Goal: Task Accomplishment & Management: Use online tool/utility

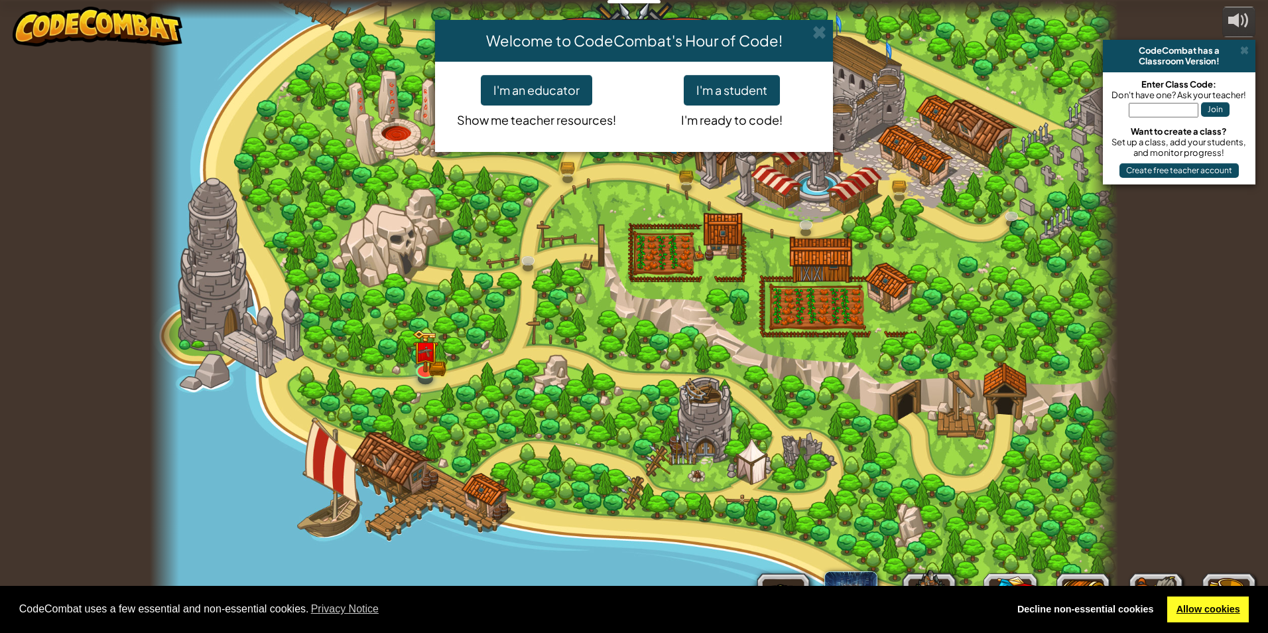
click at [1228, 609] on link "Allow cookies" at bounding box center [1209, 609] width 82 height 27
click at [731, 76] on button "I'm a student" at bounding box center [732, 90] width 96 height 31
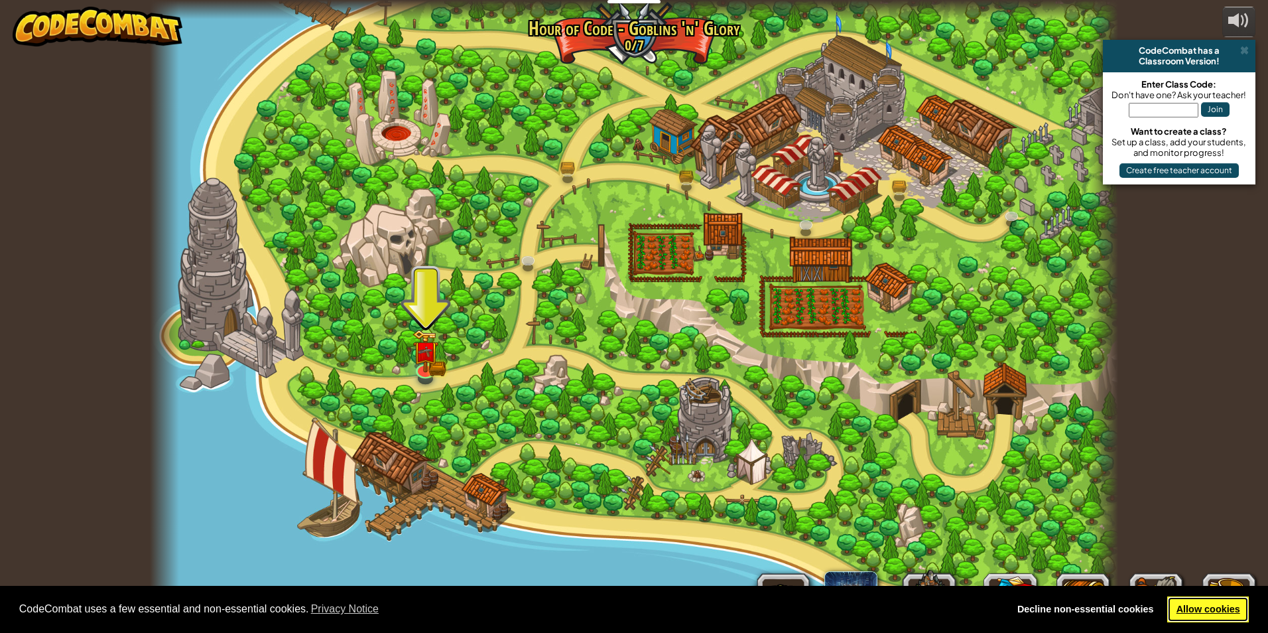
click at [1223, 614] on link "Allow cookies" at bounding box center [1209, 609] width 82 height 27
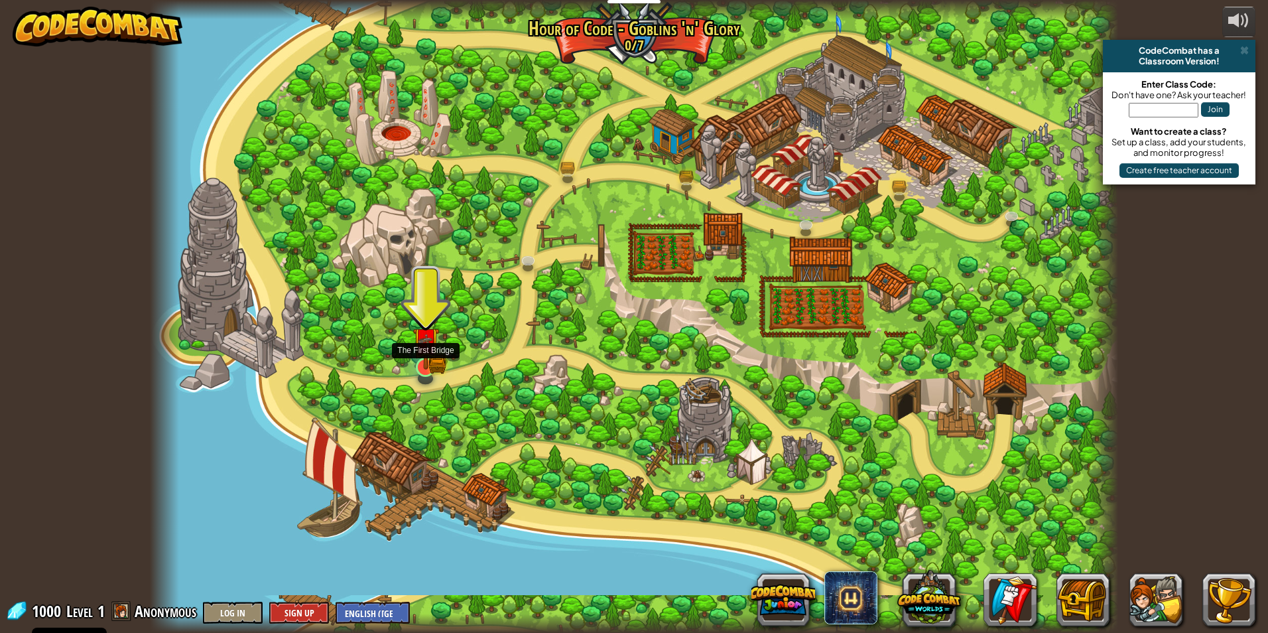
click at [425, 346] on img at bounding box center [425, 341] width 15 height 15
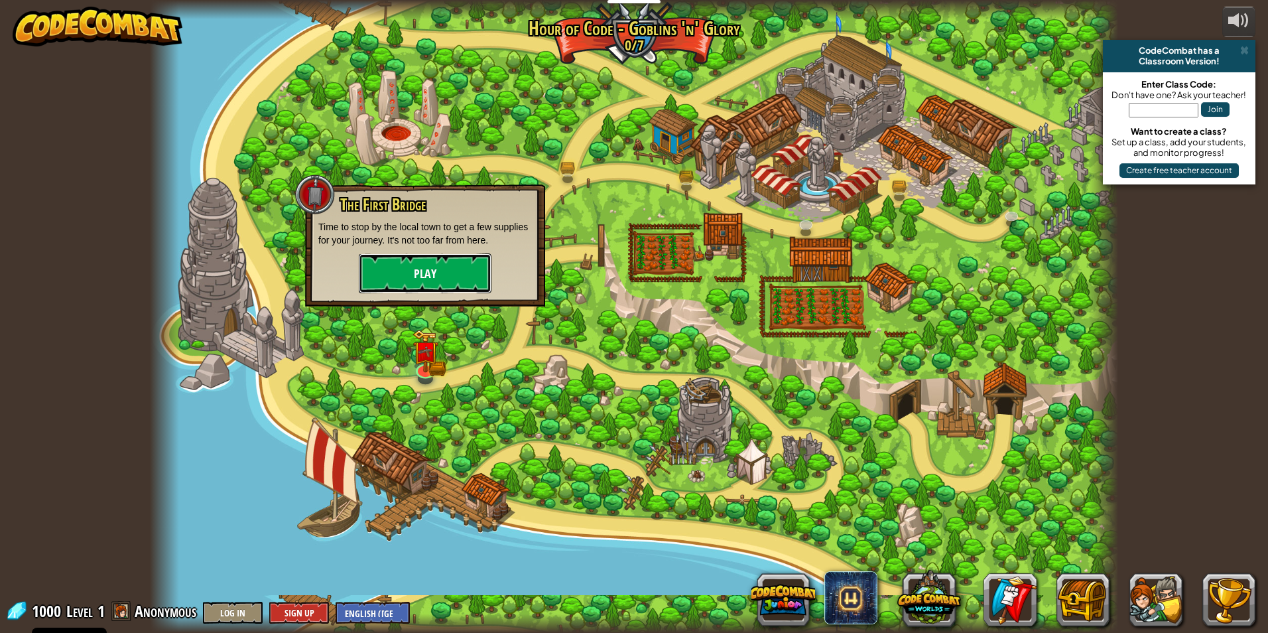
click at [429, 257] on button "Play" at bounding box center [425, 273] width 133 height 40
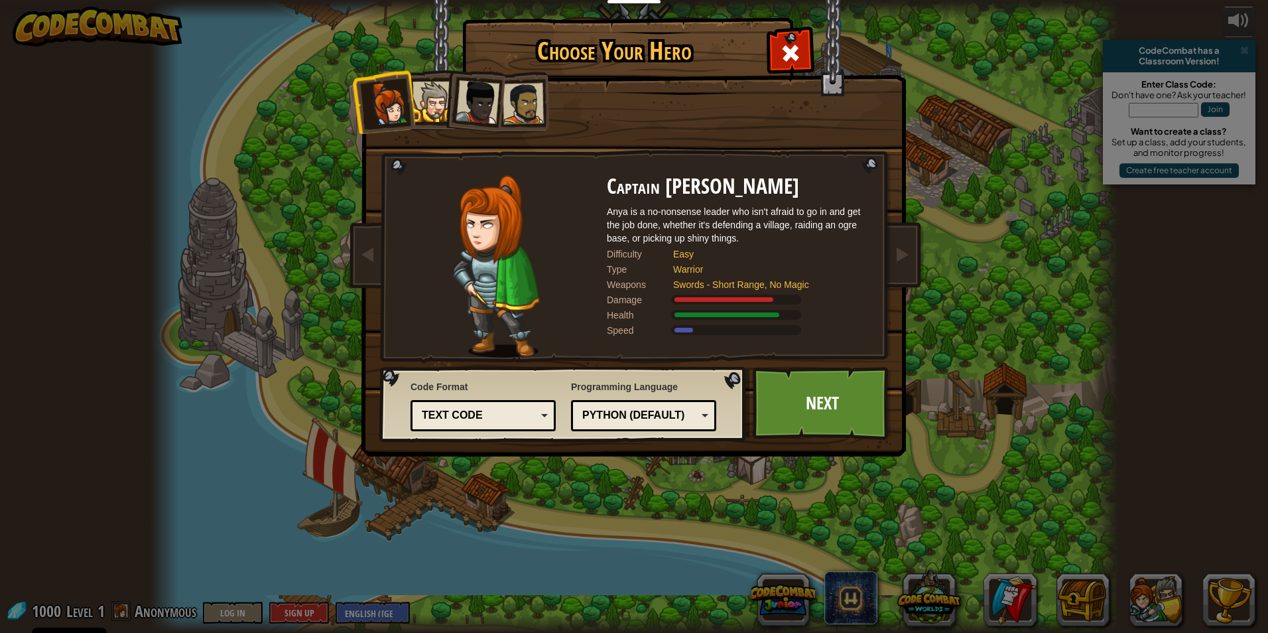
click at [417, 87] on div at bounding box center [433, 102] width 40 height 40
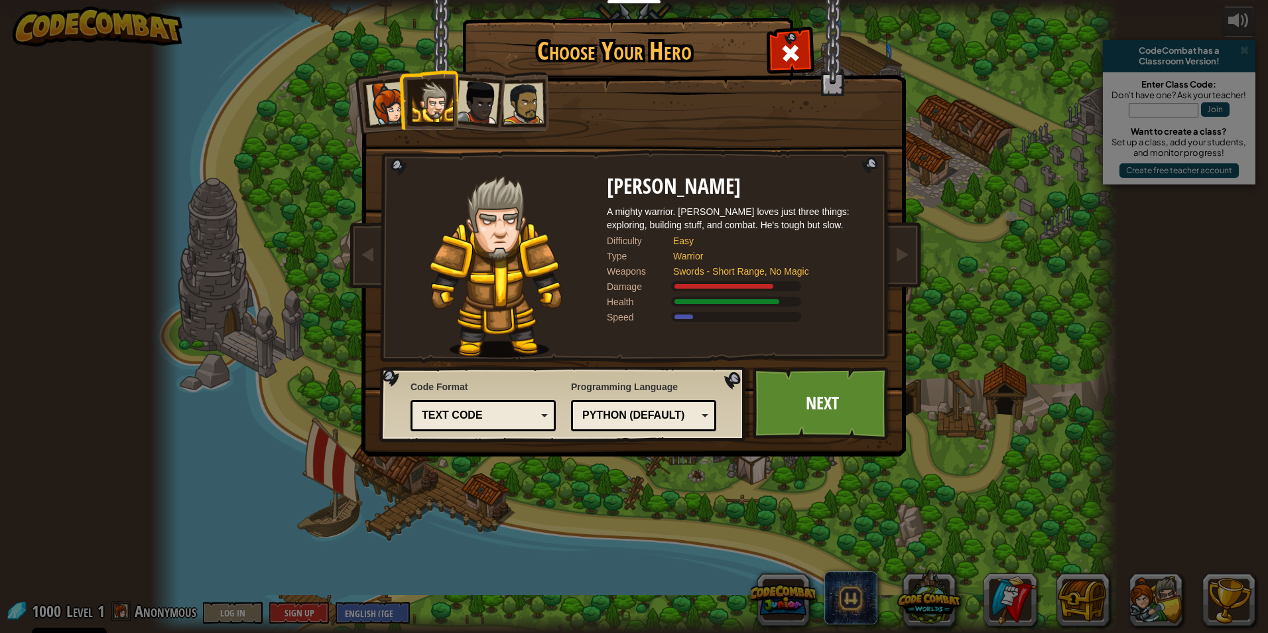
click at [486, 95] on div at bounding box center [478, 102] width 44 height 44
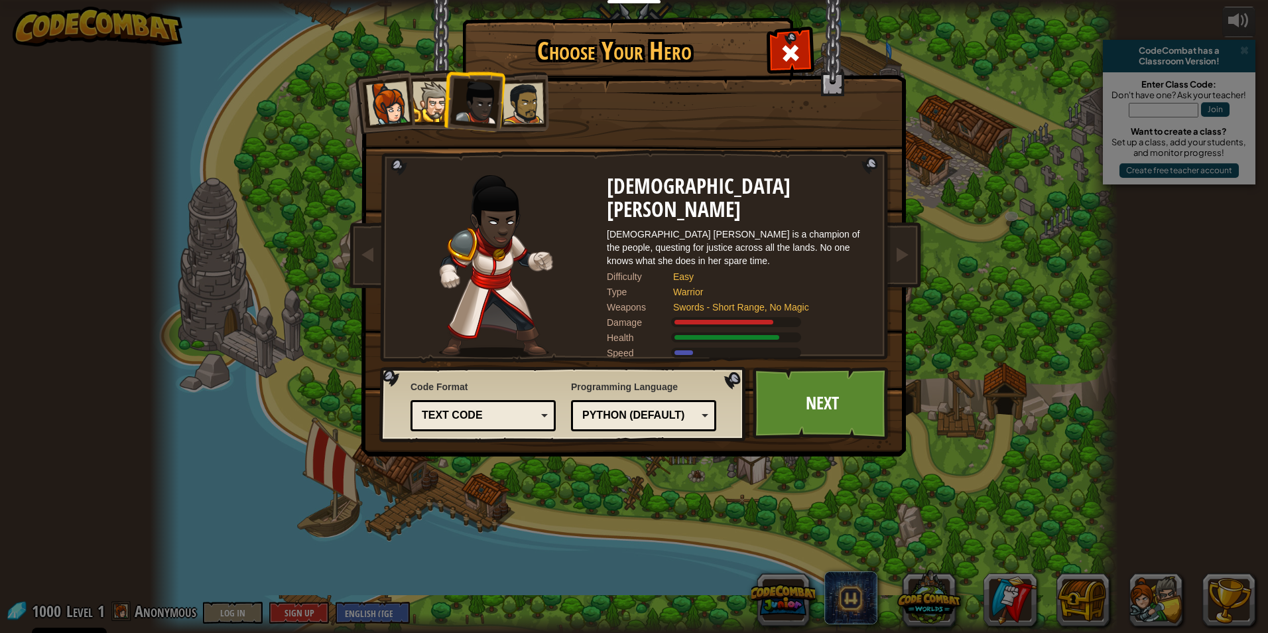
click at [536, 102] on div at bounding box center [523, 103] width 41 height 41
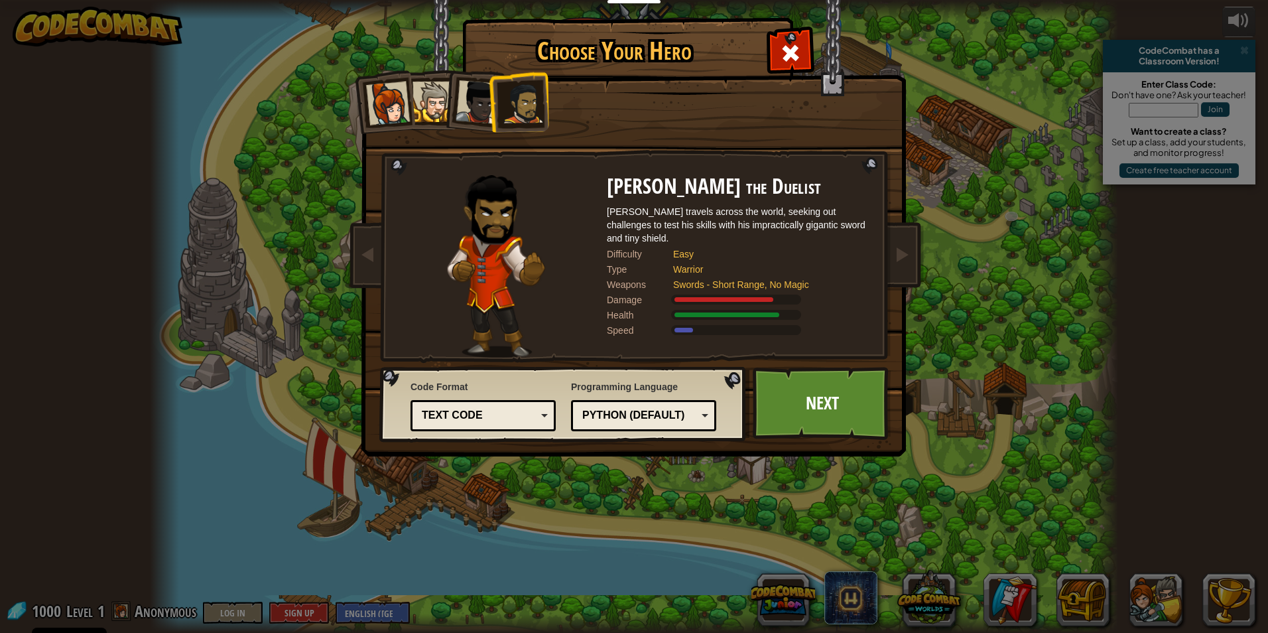
click at [380, 101] on div at bounding box center [388, 104] width 44 height 44
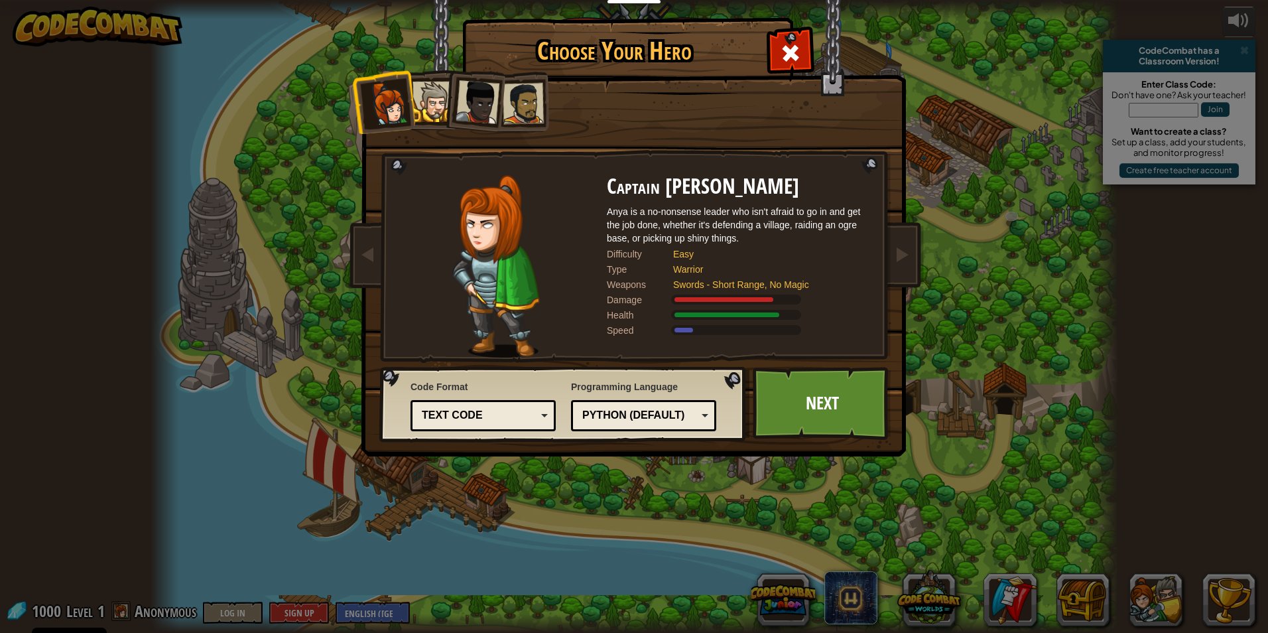
click at [433, 105] on div at bounding box center [433, 102] width 40 height 40
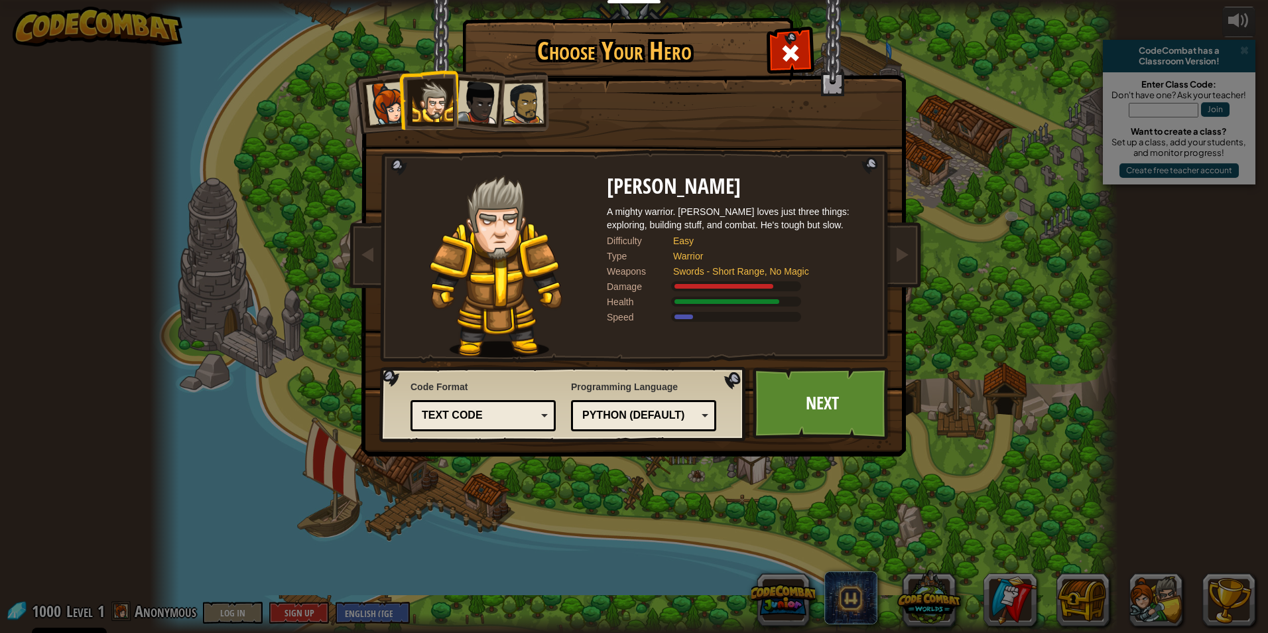
click at [519, 103] on div at bounding box center [523, 103] width 41 height 41
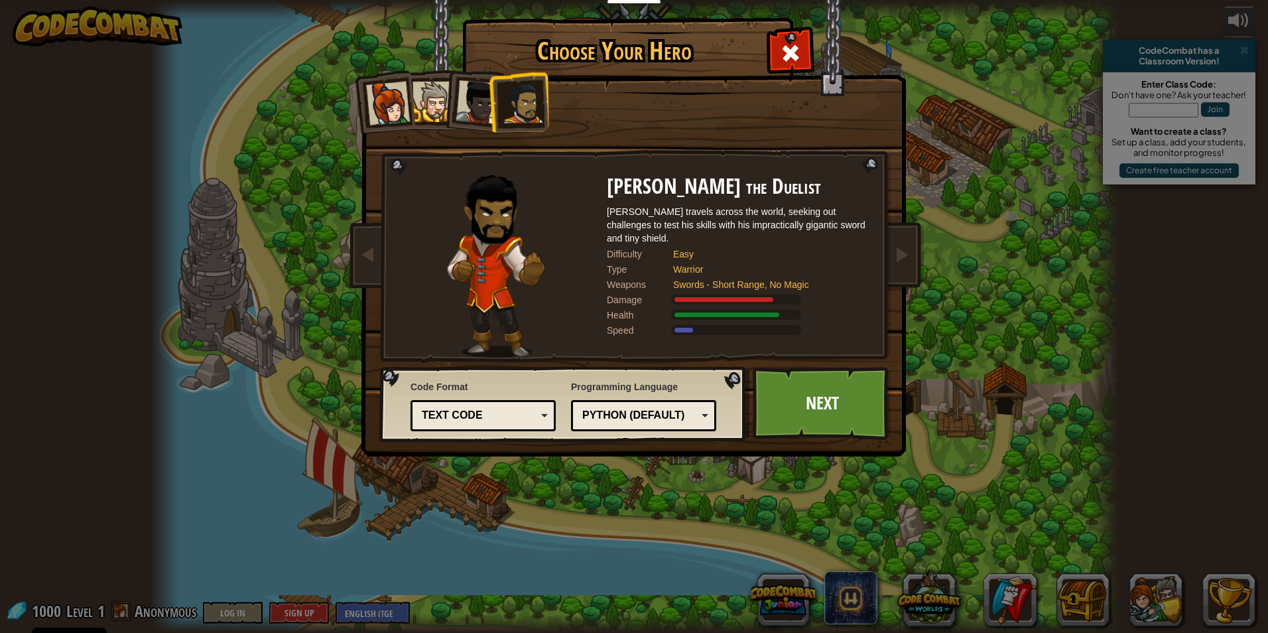
click at [472, 104] on div at bounding box center [478, 102] width 44 height 44
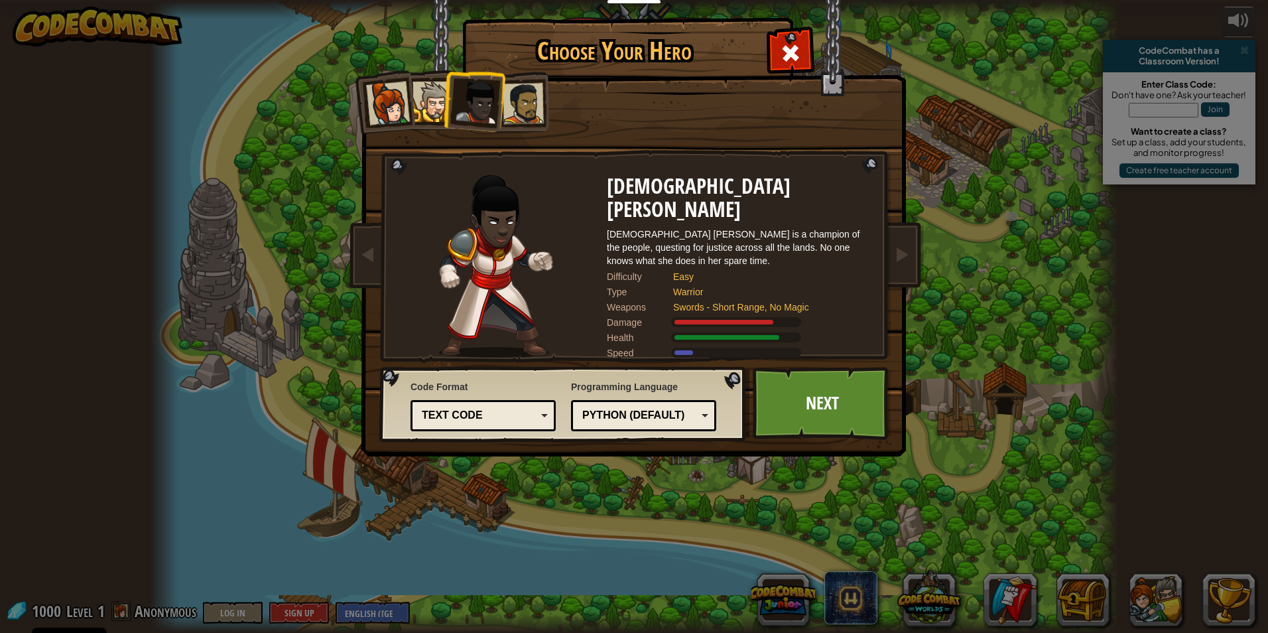
click at [391, 108] on div at bounding box center [388, 104] width 44 height 44
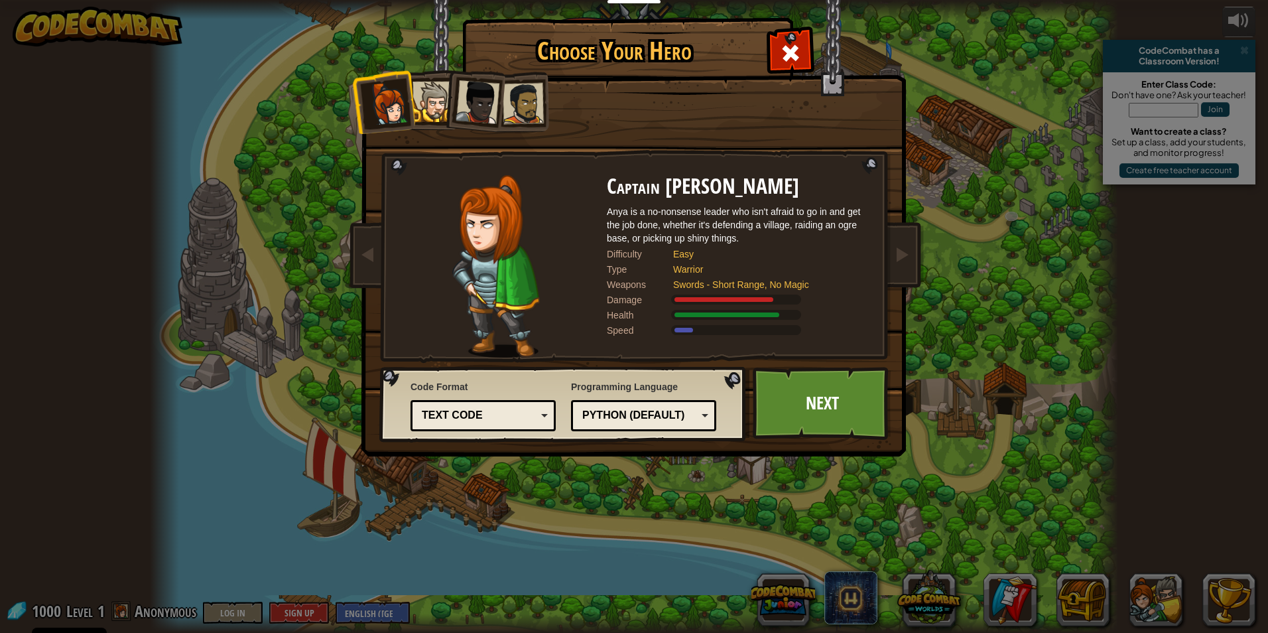
click at [427, 105] on div at bounding box center [433, 102] width 40 height 40
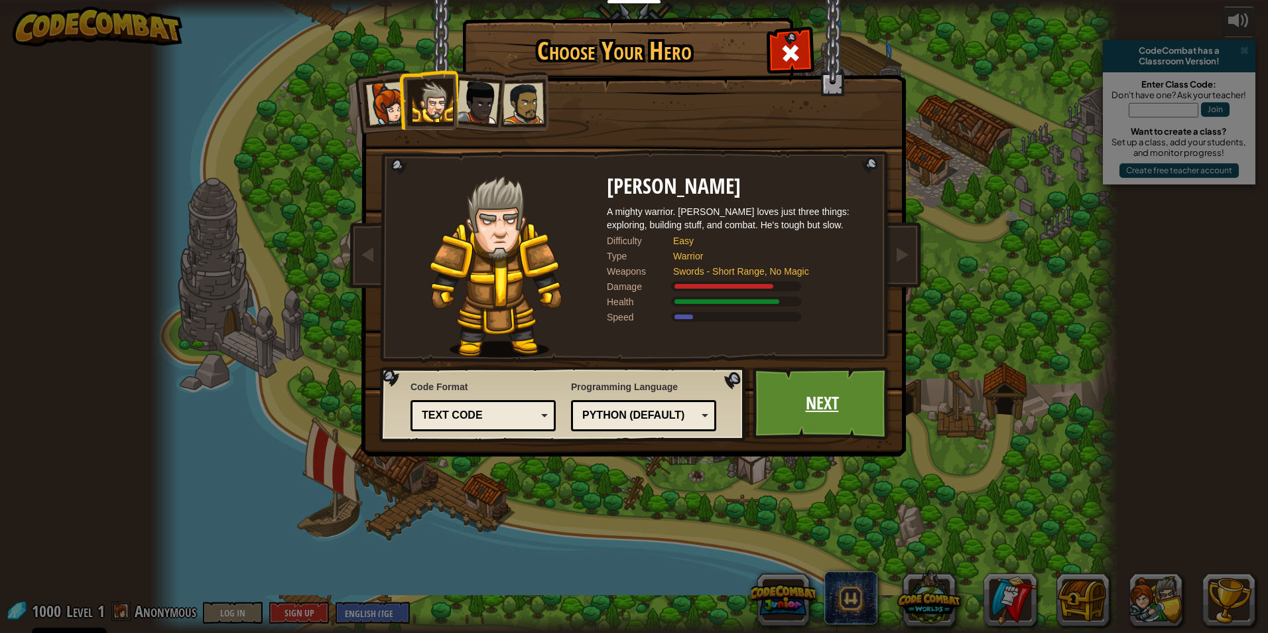
click at [811, 395] on link "Next" at bounding box center [822, 403] width 139 height 73
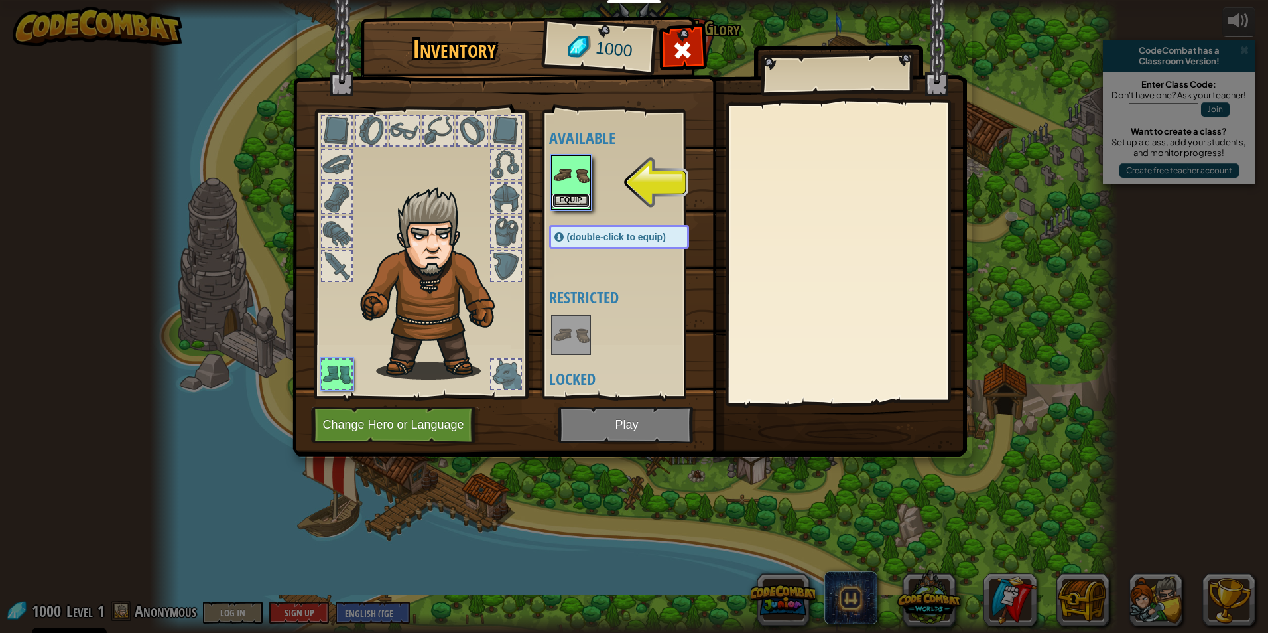
click at [571, 202] on button "Equip" at bounding box center [571, 201] width 37 height 14
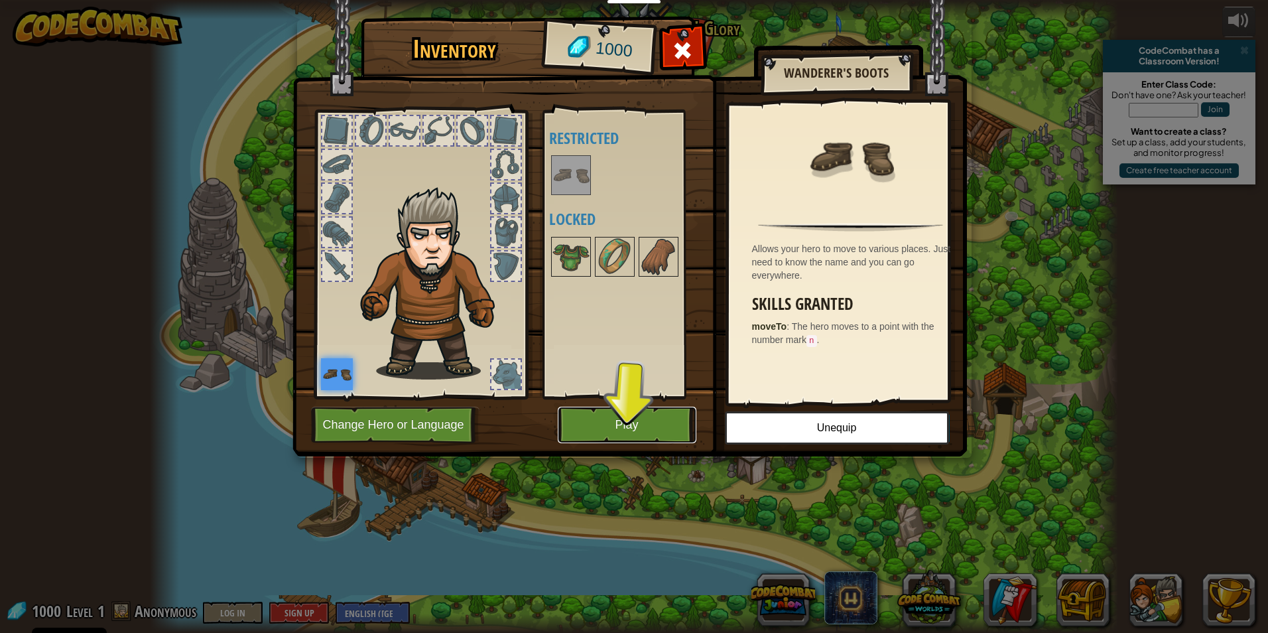
click at [618, 415] on button "Play" at bounding box center [627, 425] width 139 height 36
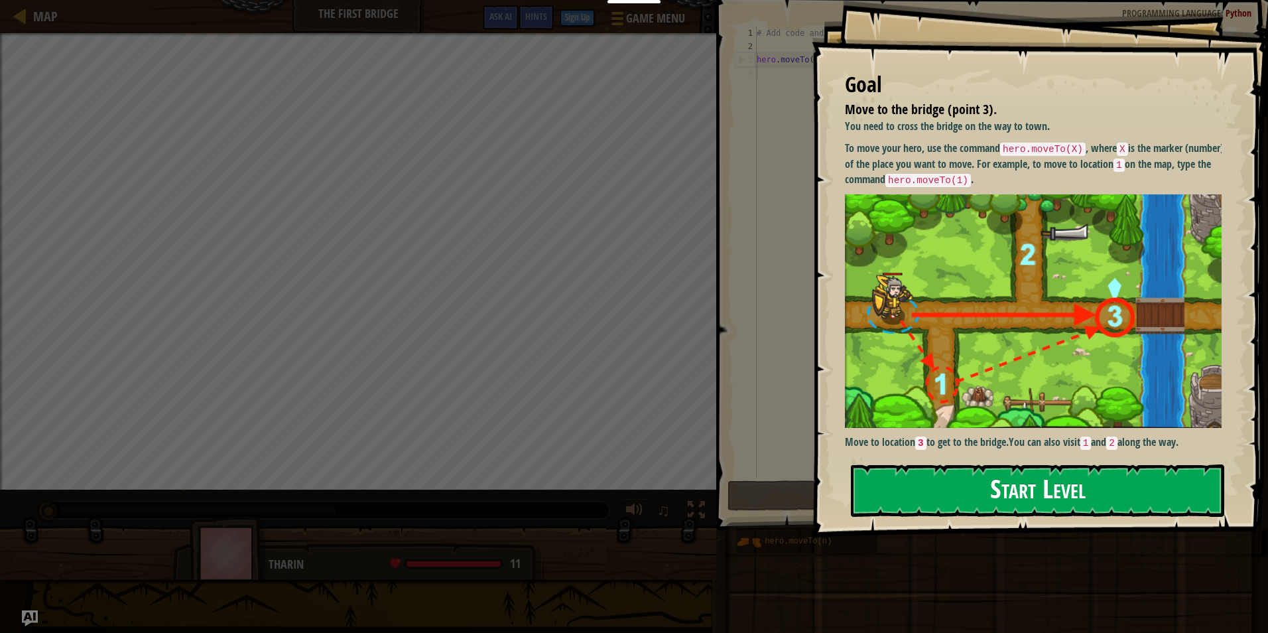
click at [964, 488] on button "Start Level" at bounding box center [1037, 490] width 373 height 52
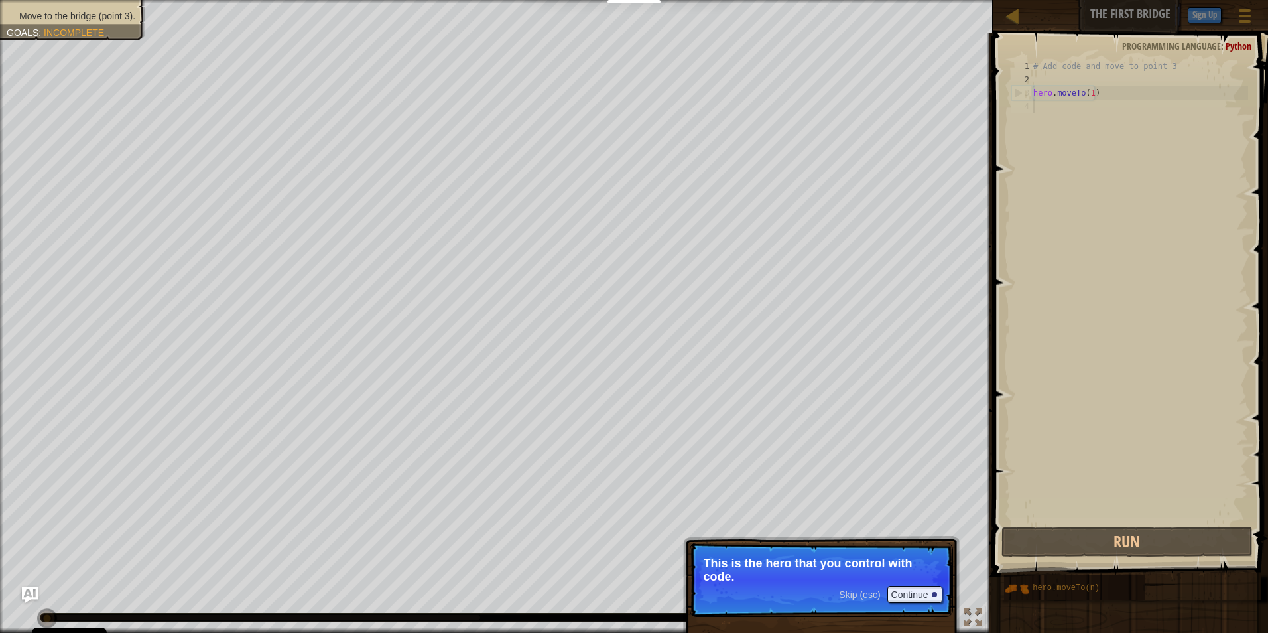
drag, startPoint x: 771, startPoint y: 578, endPoint x: 766, endPoint y: 574, distance: 7.1
click at [766, 574] on p "This is the hero that you control with code." at bounding box center [822, 570] width 236 height 27
click at [901, 599] on button "Continue" at bounding box center [915, 594] width 55 height 17
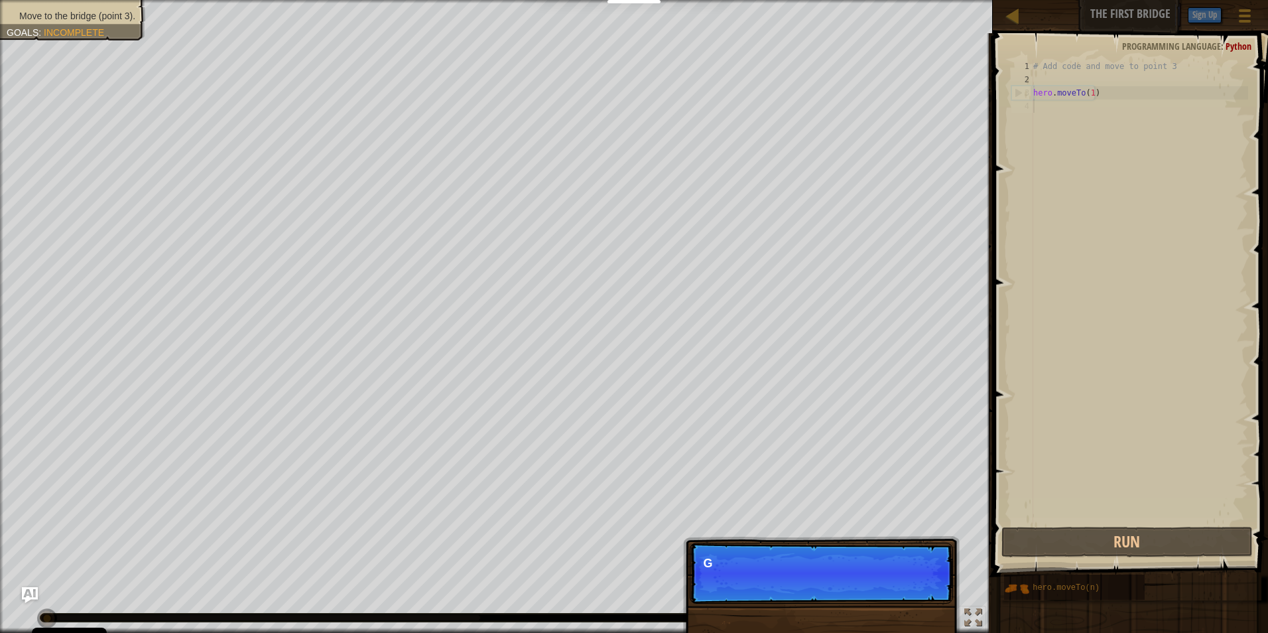
scroll to position [6, 0]
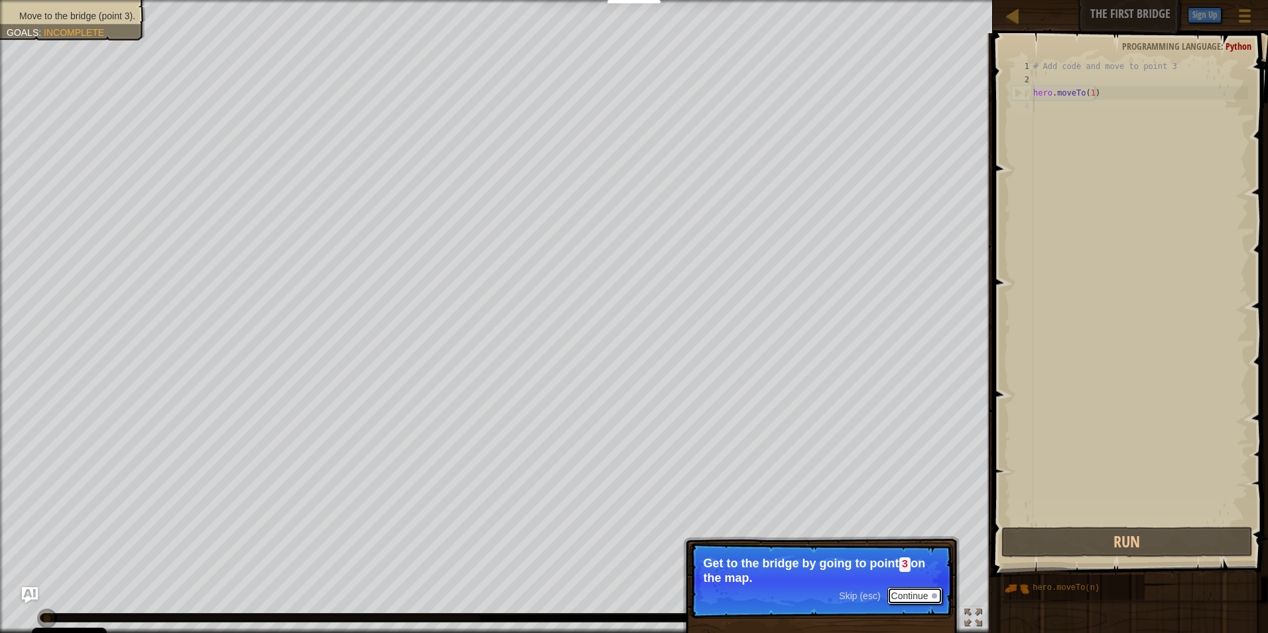
click at [895, 590] on button "Continue" at bounding box center [915, 595] width 55 height 17
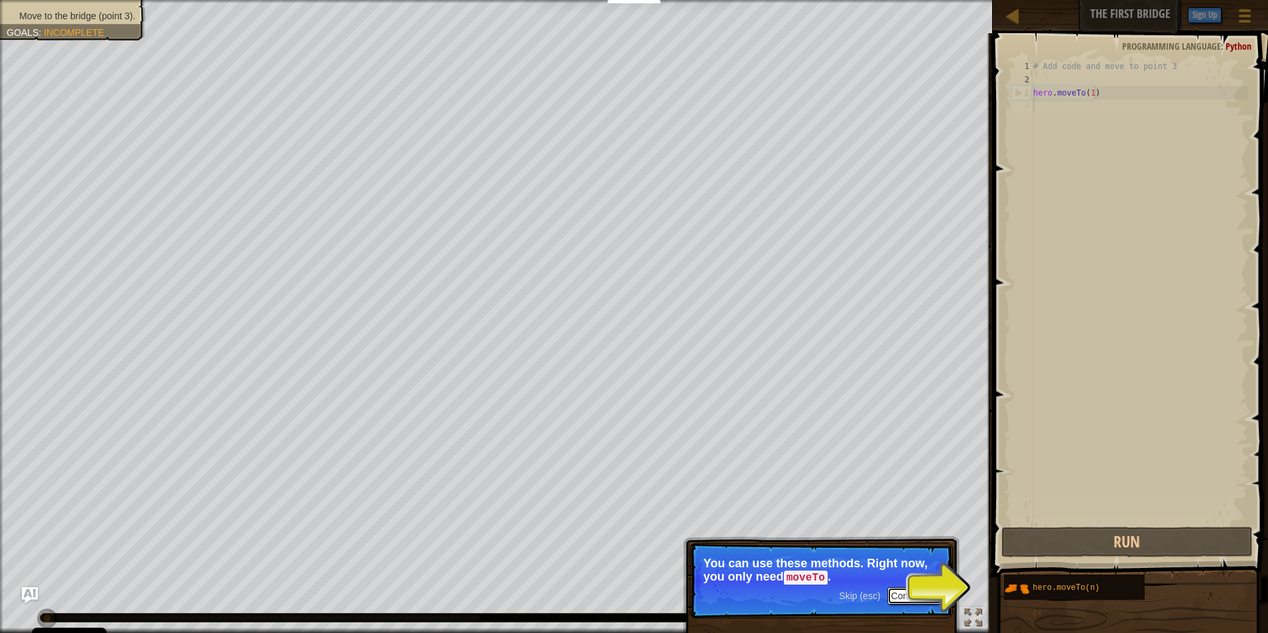
click at [910, 590] on button "Continue" at bounding box center [915, 595] width 55 height 17
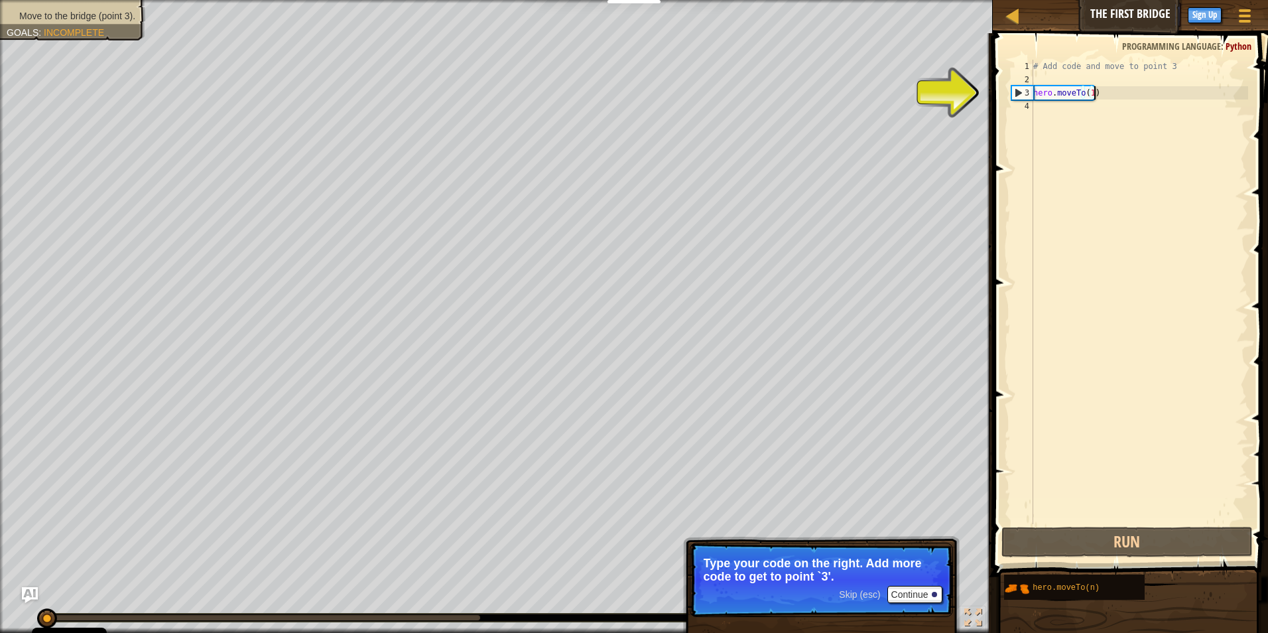
click at [1111, 90] on div "# Add code and move to point 3 hero . moveTo ( 1 )" at bounding box center [1140, 305] width 218 height 491
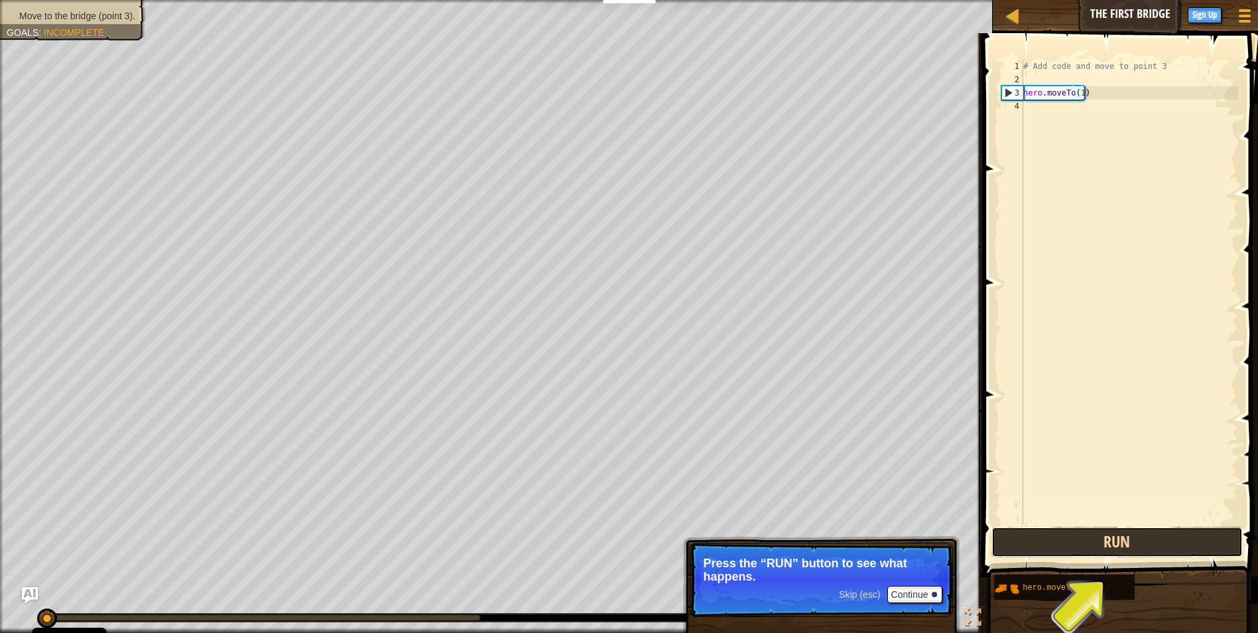
click at [1115, 546] on button "Run" at bounding box center [1118, 542] width 252 height 31
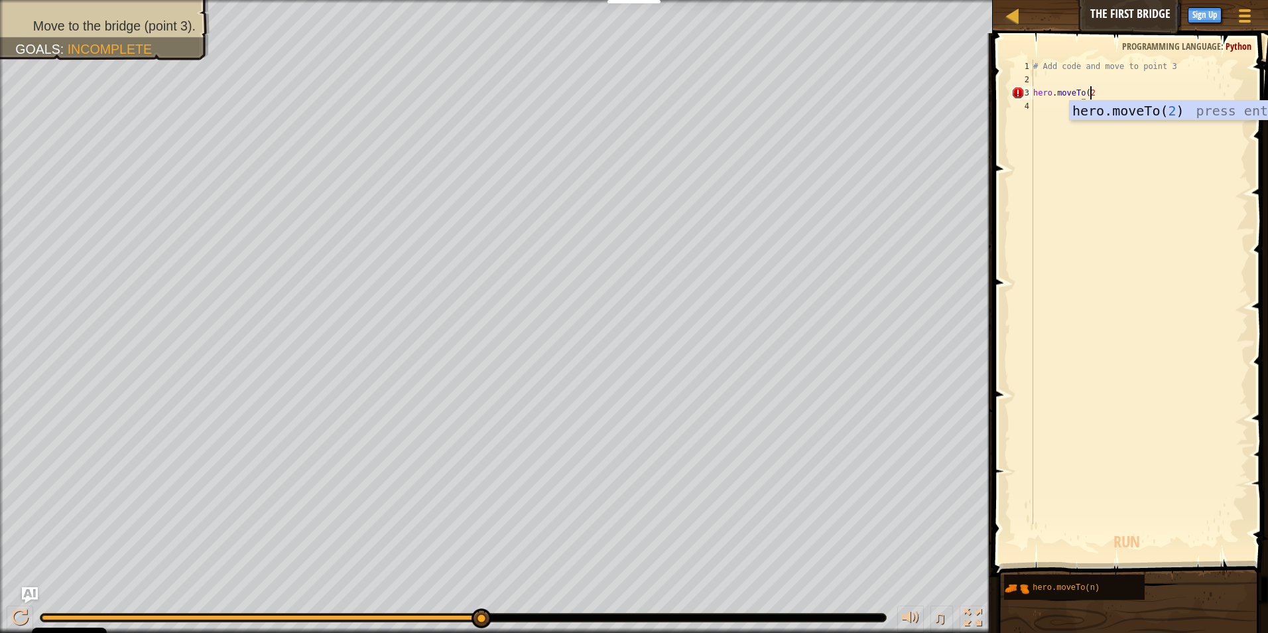
scroll to position [6, 4]
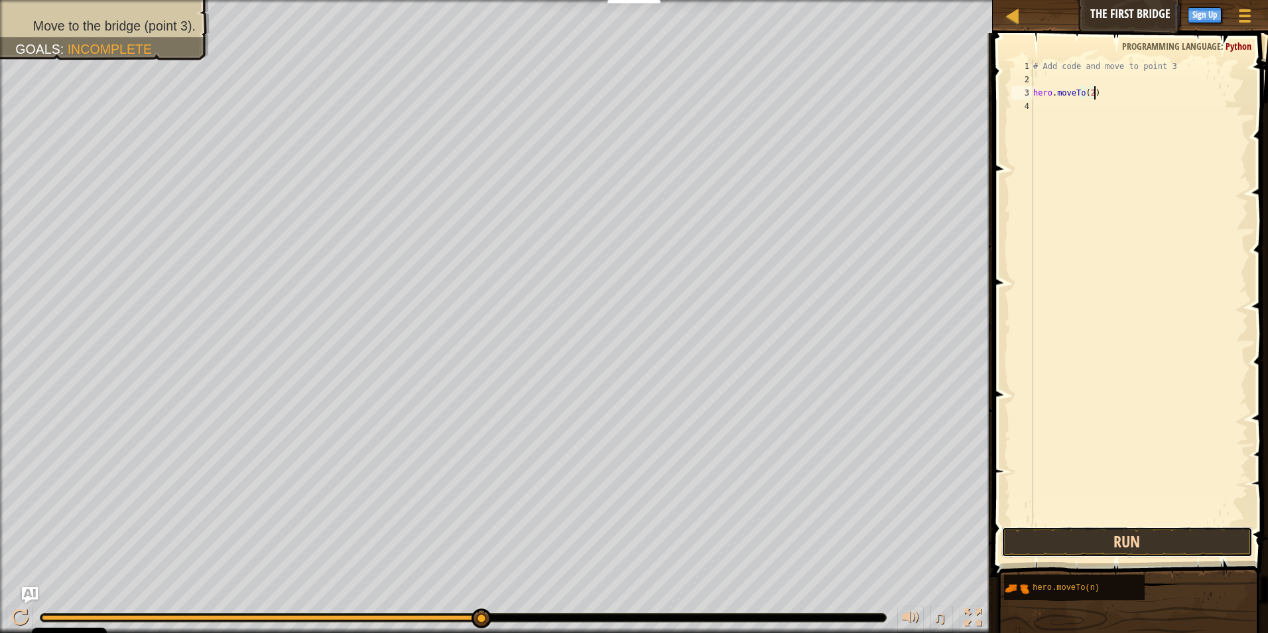
click at [1046, 545] on button "Run" at bounding box center [1128, 542] width 252 height 31
type textarea "hero.moveTo(3)"
click at [1115, 535] on button "Run" at bounding box center [1128, 542] width 252 height 31
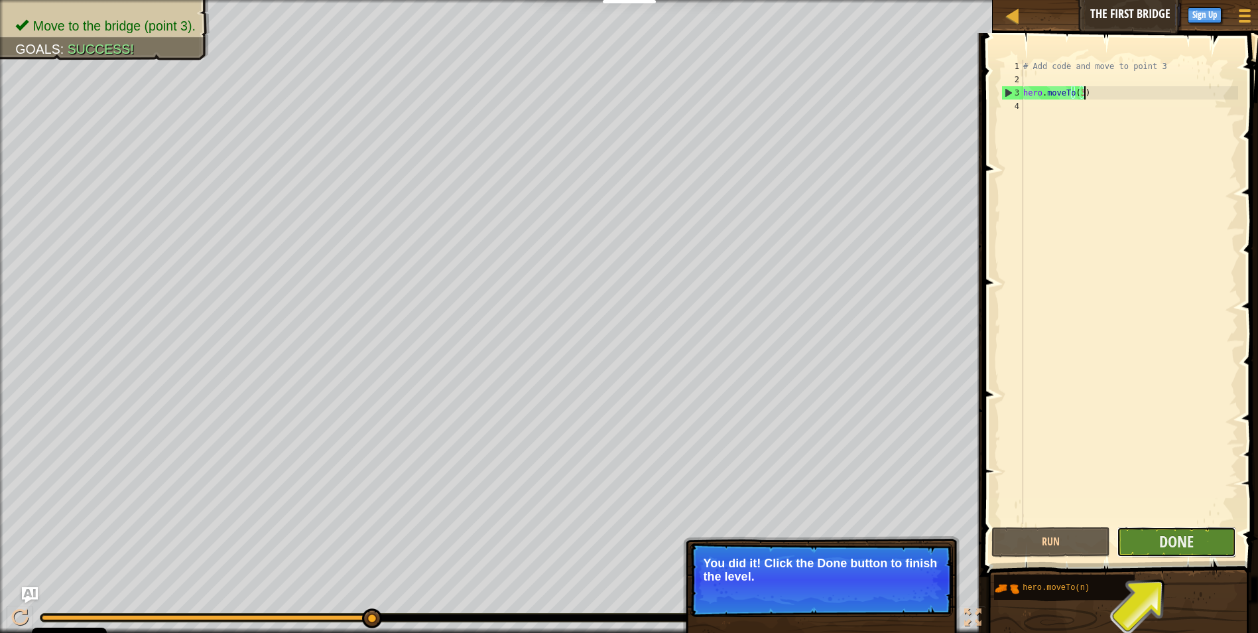
click at [1207, 549] on button "Done" at bounding box center [1176, 542] width 119 height 31
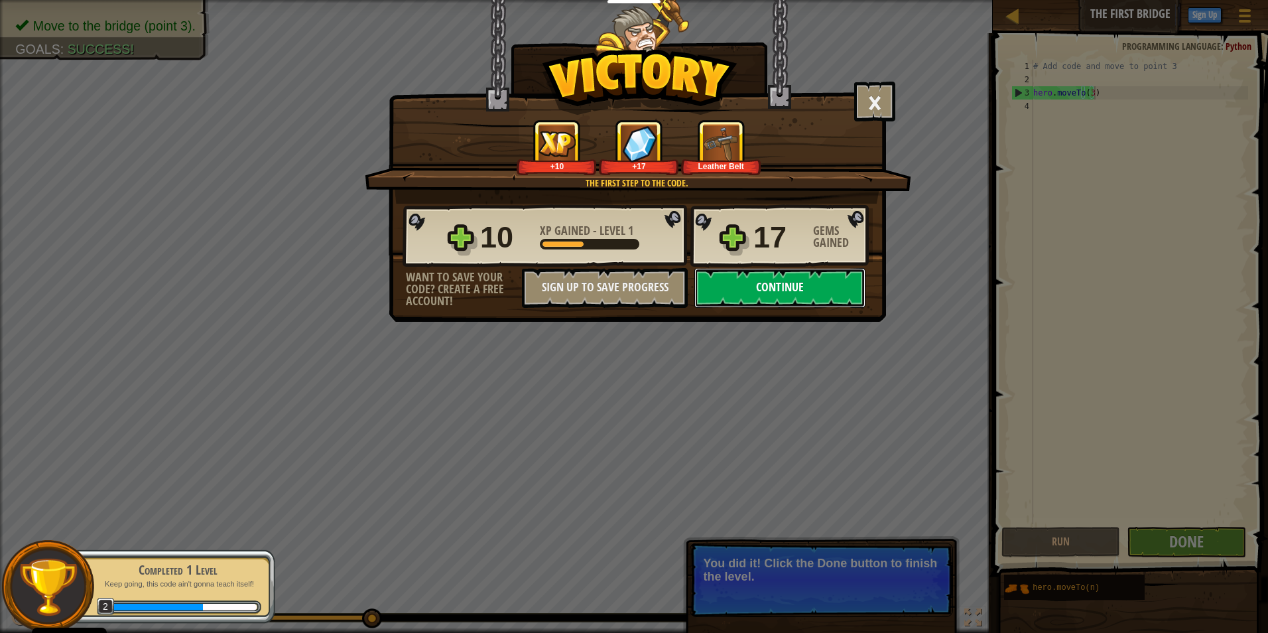
click at [769, 273] on button "Continue" at bounding box center [780, 288] width 171 height 40
